Goal: Transaction & Acquisition: Purchase product/service

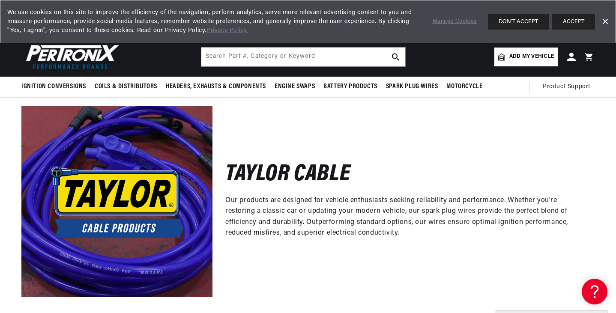
scroll to position [0, 259]
click at [513, 53] on span "Add my vehicle" at bounding box center [531, 57] width 45 height 8
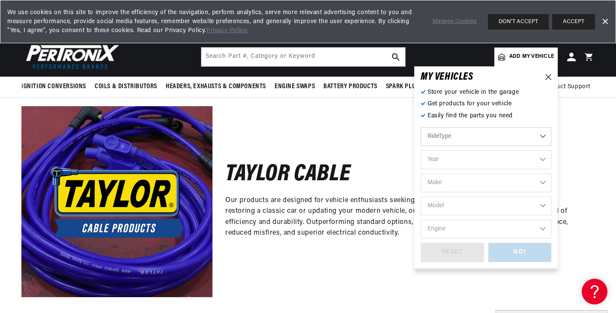
scroll to position [0, 0]
click at [543, 159] on select "Year 2026 2025 2024 2023 2022 2021 2020 2019 2018 2017 2016 2015 2014 2013 2012…" at bounding box center [485, 159] width 131 height 19
select select "1987"
click at [420, 150] on select "Year 2026 2025 2024 2023 2022 2021 2020 2019 2018 2017 2016 2015 2014 2013 2012…" at bounding box center [485, 159] width 131 height 19
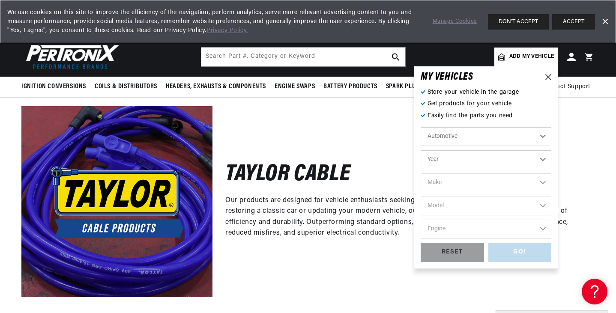
select select "1987"
click at [542, 179] on select "Make American Motors Bentley Buick Cadillac Chevrolet Chrysler Dodge Ford GMC H…" at bounding box center [485, 182] width 131 height 19
select select "Buick"
click at [420, 173] on select "Make American Motors Bentley Buick Cadillac Chevrolet Chrysler Dodge Ford GMC H…" at bounding box center [485, 182] width 131 height 19
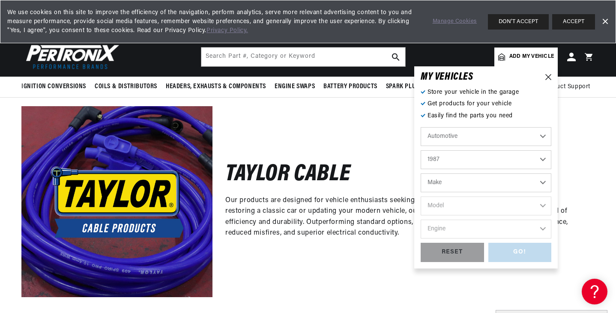
select select "Buick"
click at [544, 204] on select "Model Century Electra LeSabre Regal Riviera Skylark" at bounding box center [485, 206] width 131 height 19
select select "Regal"
click at [420, 197] on select "Model Century Electra LeSabre Regal Riviera Skylark" at bounding box center [485, 206] width 131 height 19
select select "Regal"
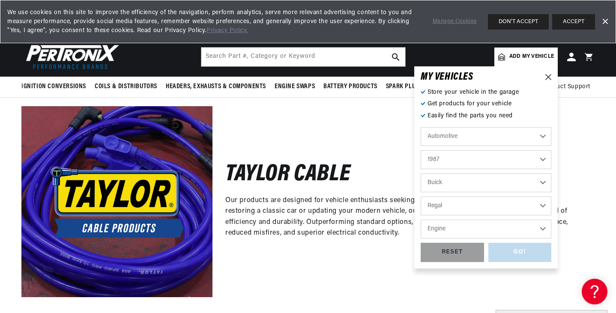
scroll to position [0, 259]
click at [542, 229] on select "Engine 3.8L 4.3L 4.4L 4.9L 5.0L 5.7L" at bounding box center [485, 229] width 131 height 19
select select "3.8L"
click at [420, 220] on select "Engine 3.8L 4.3L 4.4L 4.9L 5.0L 5.7L" at bounding box center [485, 229] width 131 height 19
select select "3.8L"
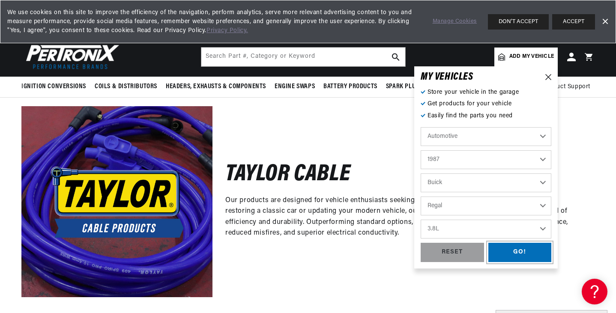
click at [513, 250] on div "GO!" at bounding box center [519, 252] width 63 height 19
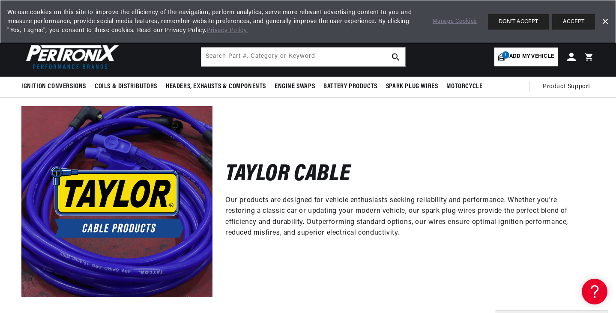
scroll to position [0, 0]
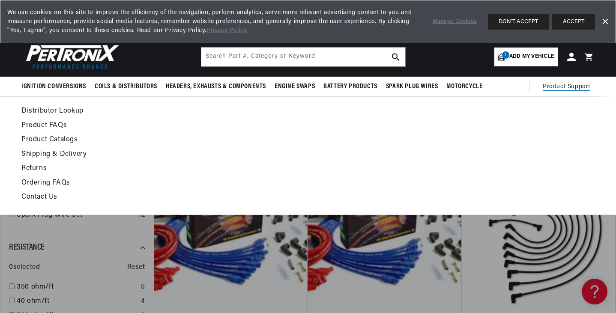
scroll to position [0, 259]
click at [565, 86] on span "Product Support" at bounding box center [566, 86] width 48 height 9
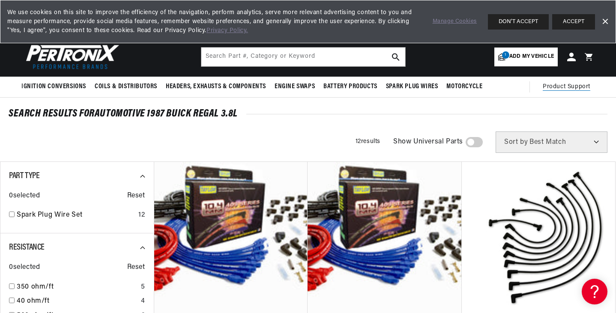
click at [565, 86] on span "Product Support" at bounding box center [566, 86] width 48 height 9
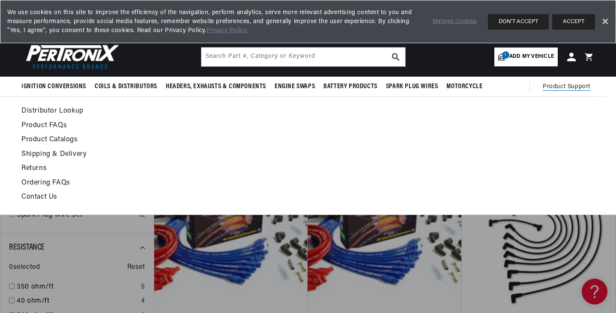
scroll to position [0, 0]
click at [565, 83] on span "Product Support" at bounding box center [566, 86] width 48 height 9
click at [42, 195] on link "Contact Us" at bounding box center [230, 197] width 418 height 12
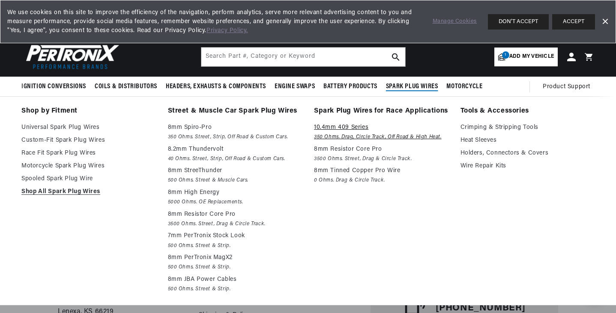
click at [330, 127] on p "10.4mm 409 Series" at bounding box center [381, 127] width 134 height 10
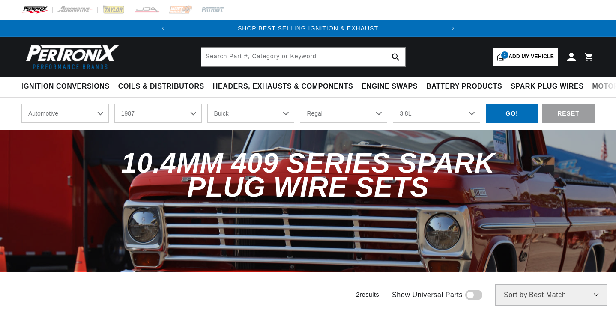
select select "1987"
select select "Buick"
select select "Regal"
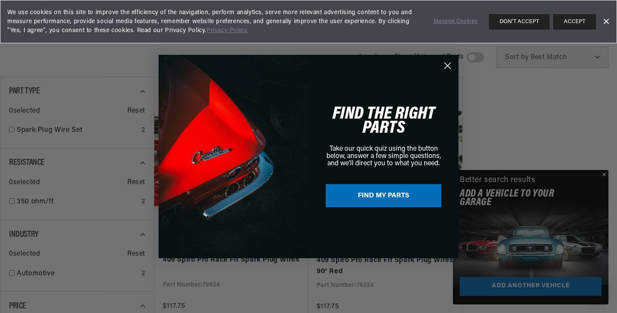
click at [605, 19] on link "Dismiss Banner" at bounding box center [605, 21] width 13 height 13
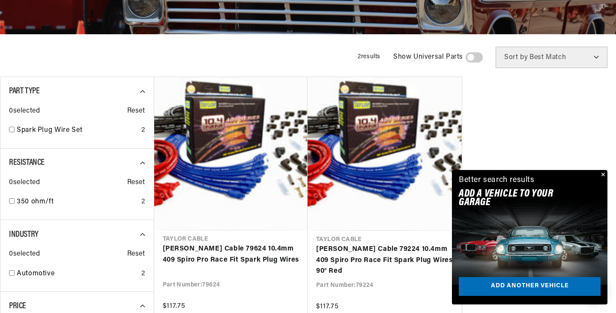
click at [518, 56] on span "Sort by" at bounding box center [516, 57] width 24 height 7
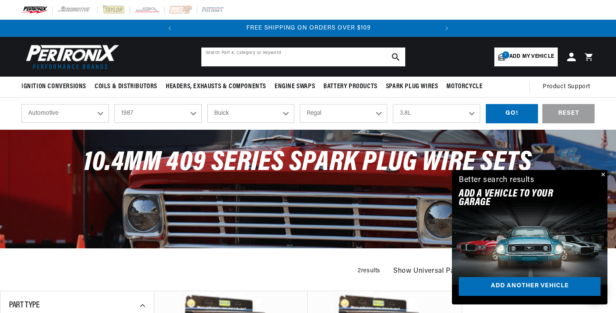
click at [393, 58] on icon "search button" at bounding box center [396, 57] width 8 height 8
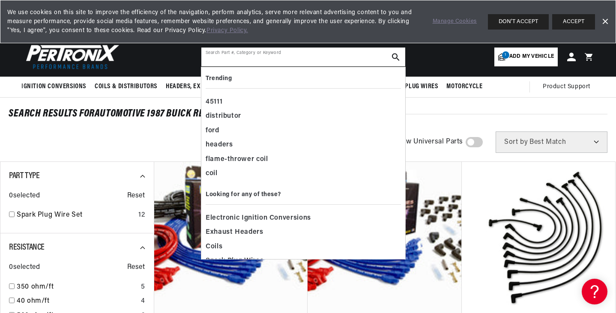
click at [219, 54] on input "text" at bounding box center [303, 57] width 204 height 19
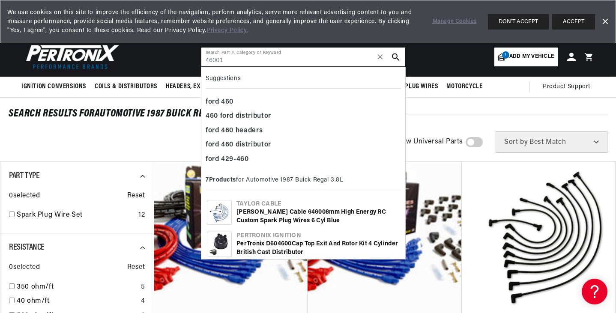
scroll to position [0, 259]
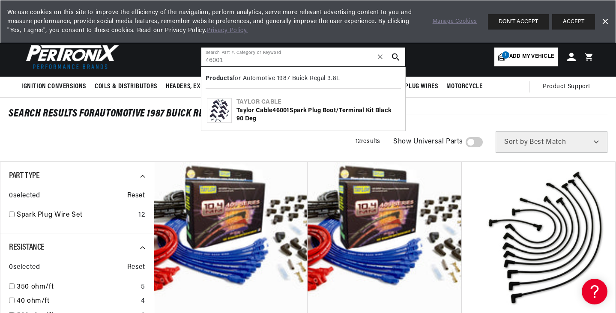
type input "46001"
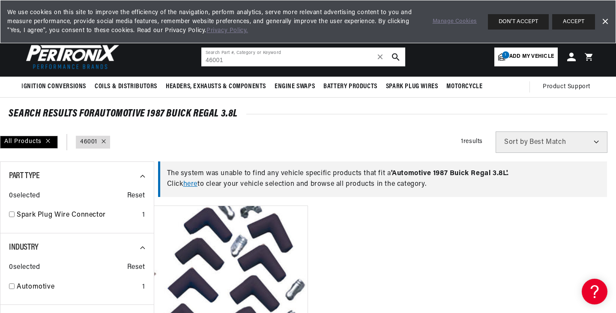
scroll to position [0, 259]
click at [602, 20] on link "Dismiss Banner" at bounding box center [604, 21] width 13 height 13
